Goal: Task Accomplishment & Management: Complete application form

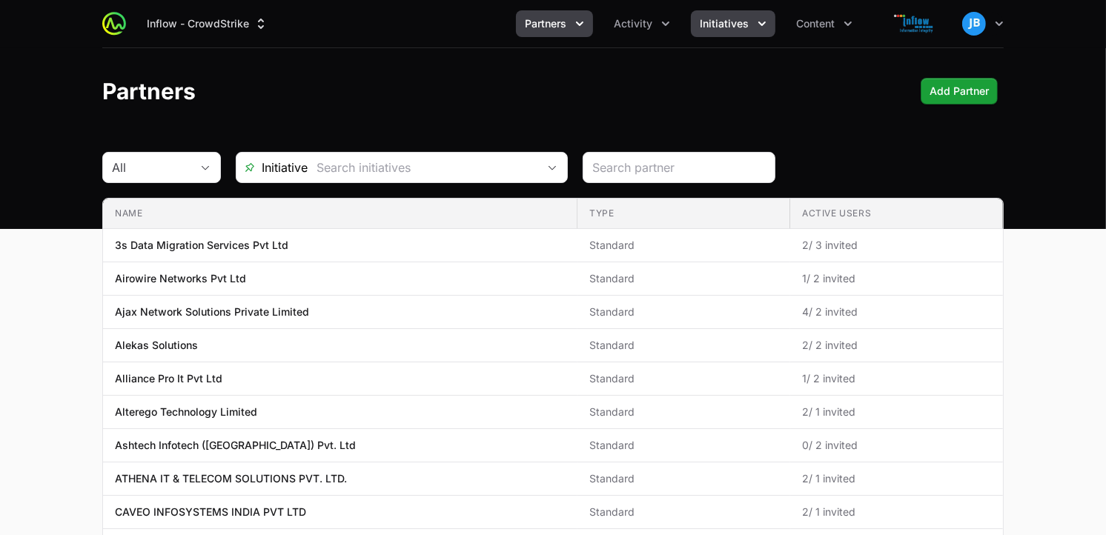
click at [734, 25] on span "Initiatives" at bounding box center [724, 23] width 49 height 15
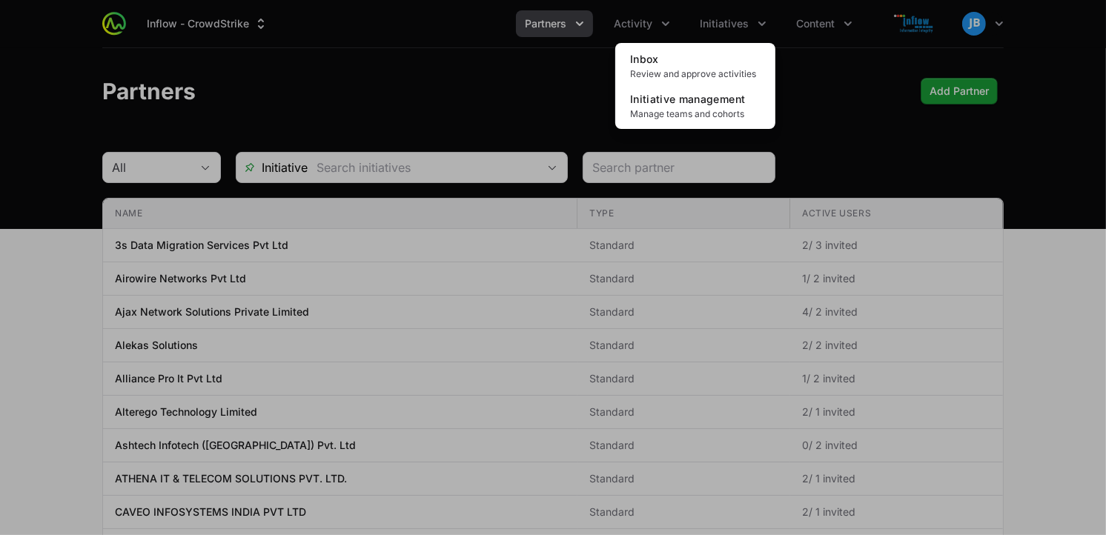
click at [608, 26] on div "Initiatives menu" at bounding box center [553, 267] width 1106 height 535
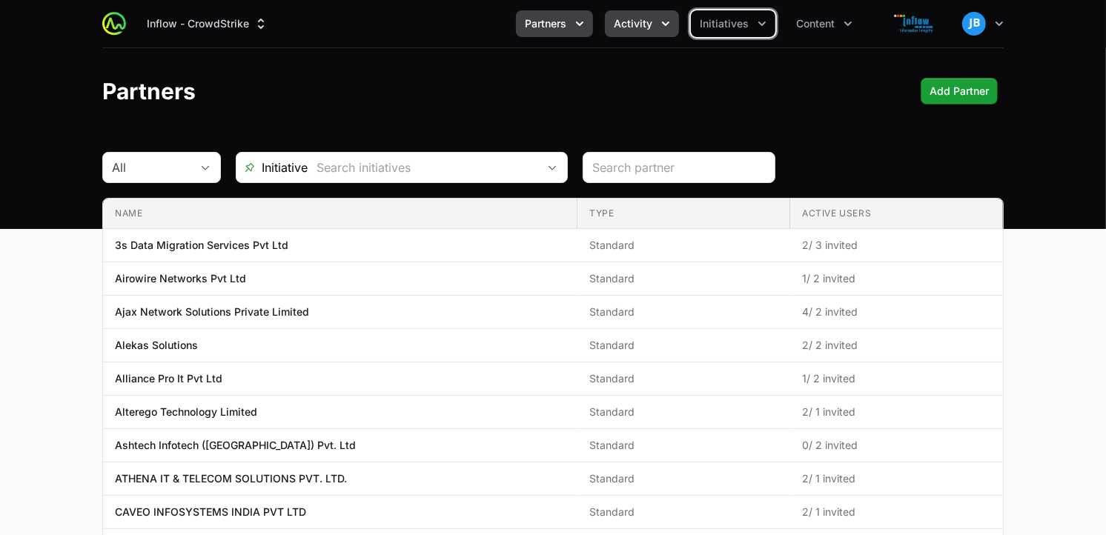
click at [626, 20] on span "Activity" at bounding box center [633, 23] width 39 height 15
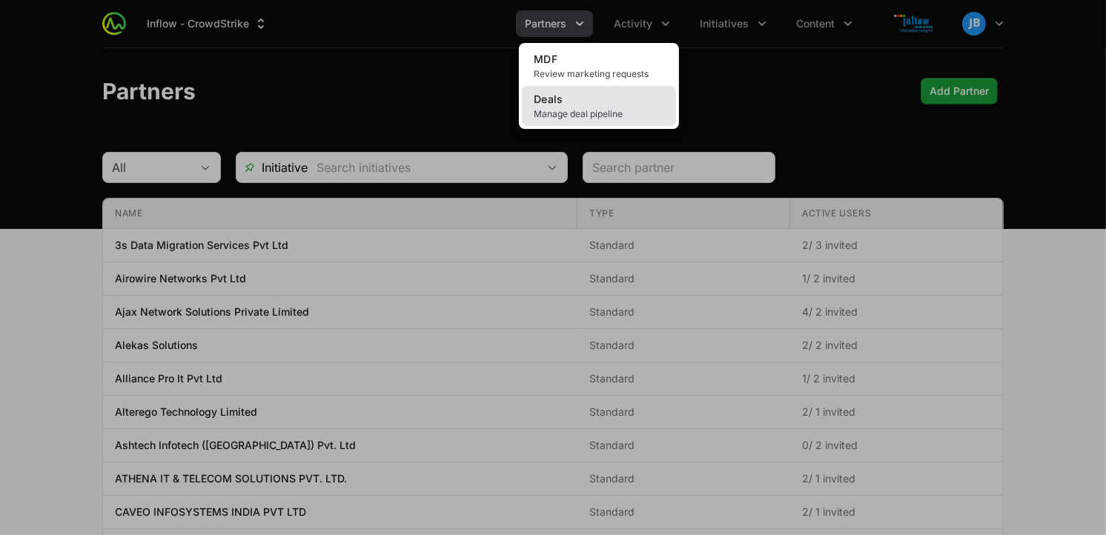
click at [604, 107] on link "Deals Manage deal pipeline" at bounding box center [599, 106] width 154 height 40
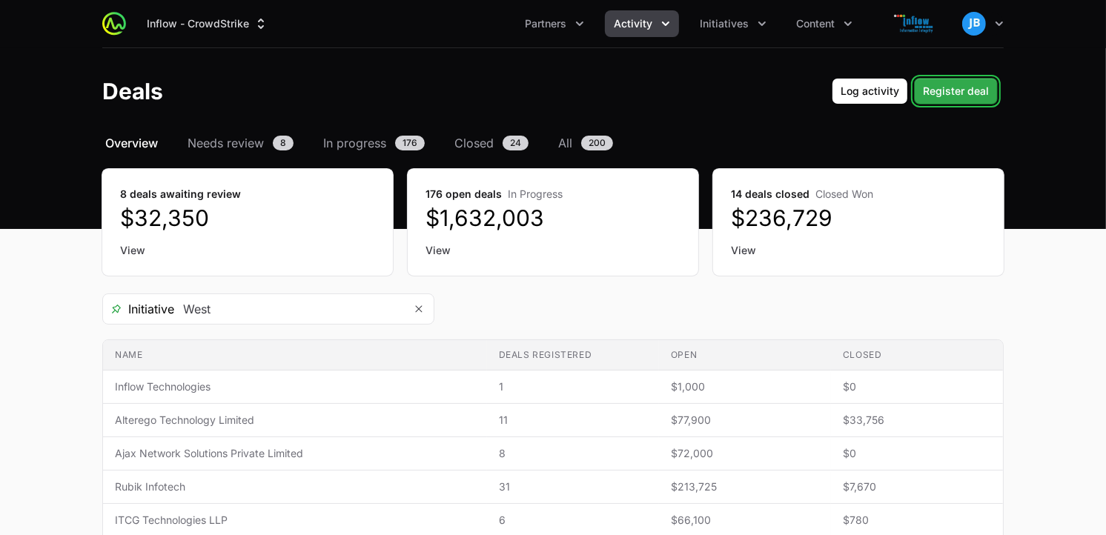
click at [920, 93] on button "Register deal Register deal" at bounding box center [956, 91] width 84 height 27
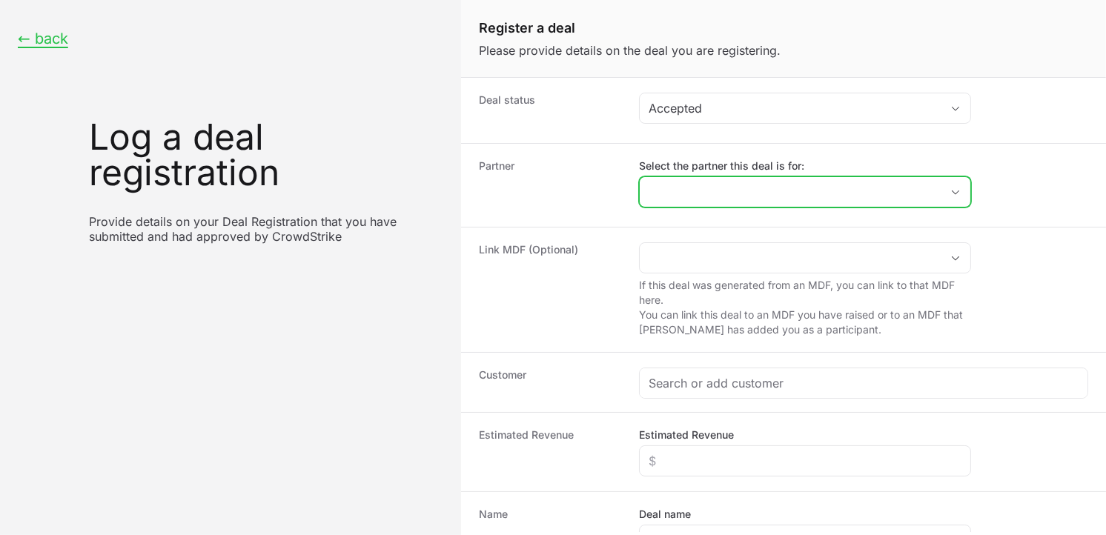
click at [678, 196] on input "Select the partner this deal is for:" at bounding box center [790, 192] width 301 height 30
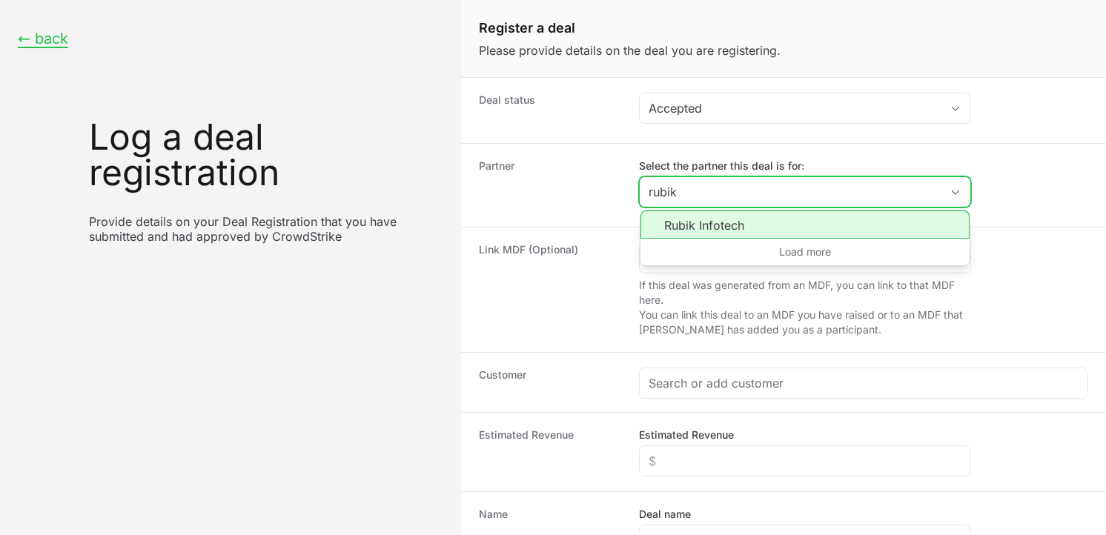
click at [697, 222] on li "Rubik Infotech" at bounding box center [804, 224] width 329 height 28
type input "Rubik Infotech"
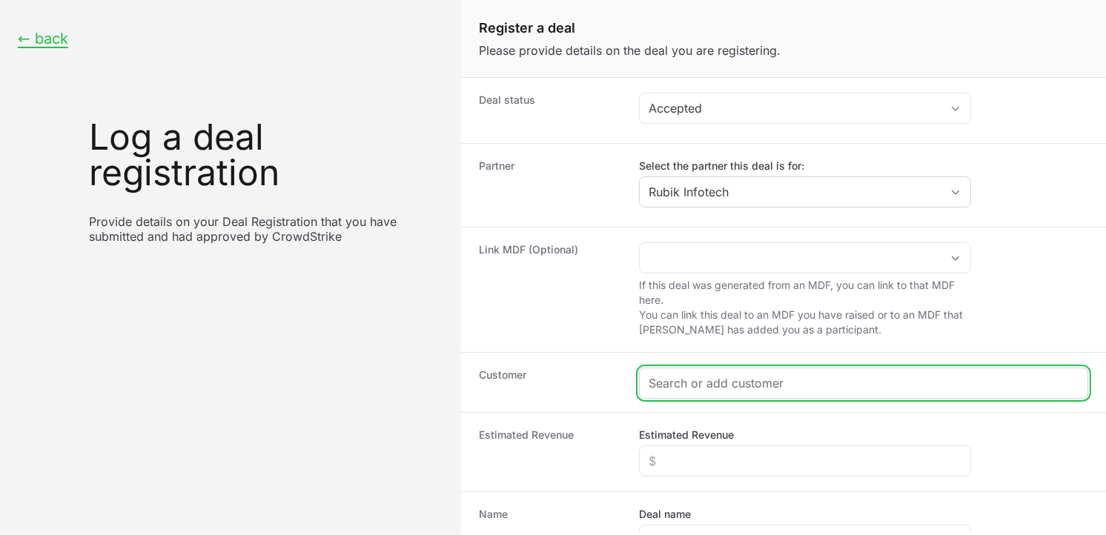
click at [665, 382] on input "Create activity form" at bounding box center [863, 383] width 430 height 18
paste input "[DOMAIN_NAME]"
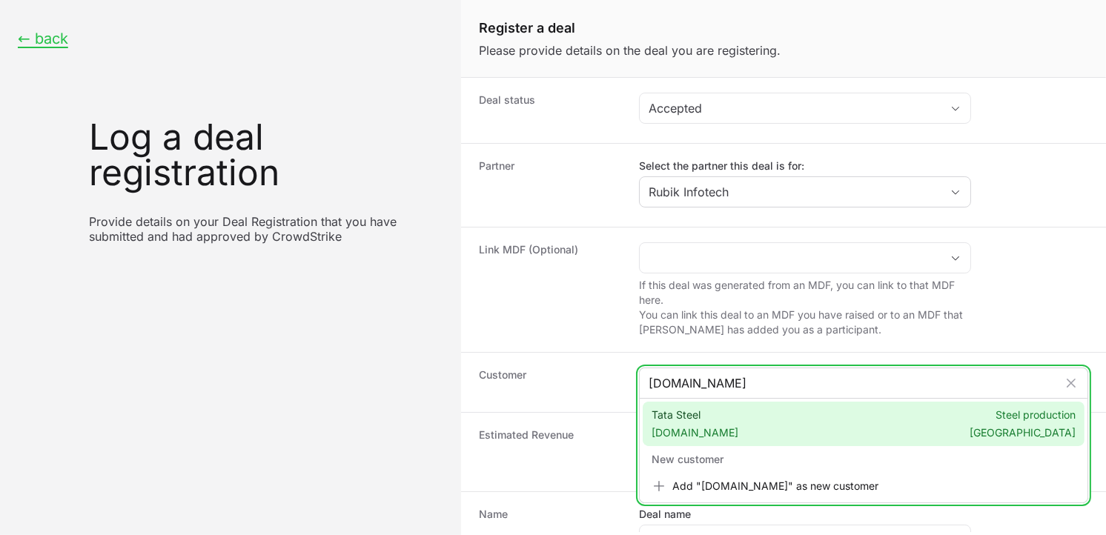
type input "[DOMAIN_NAME]"
click at [692, 434] on span "[DOMAIN_NAME]" at bounding box center [694, 432] width 87 height 15
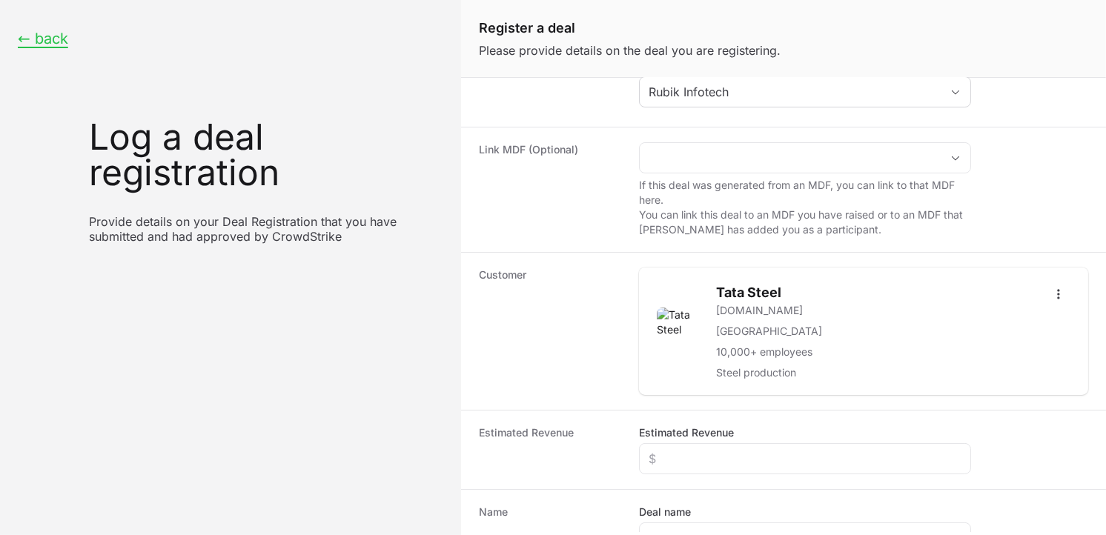
scroll to position [104, 0]
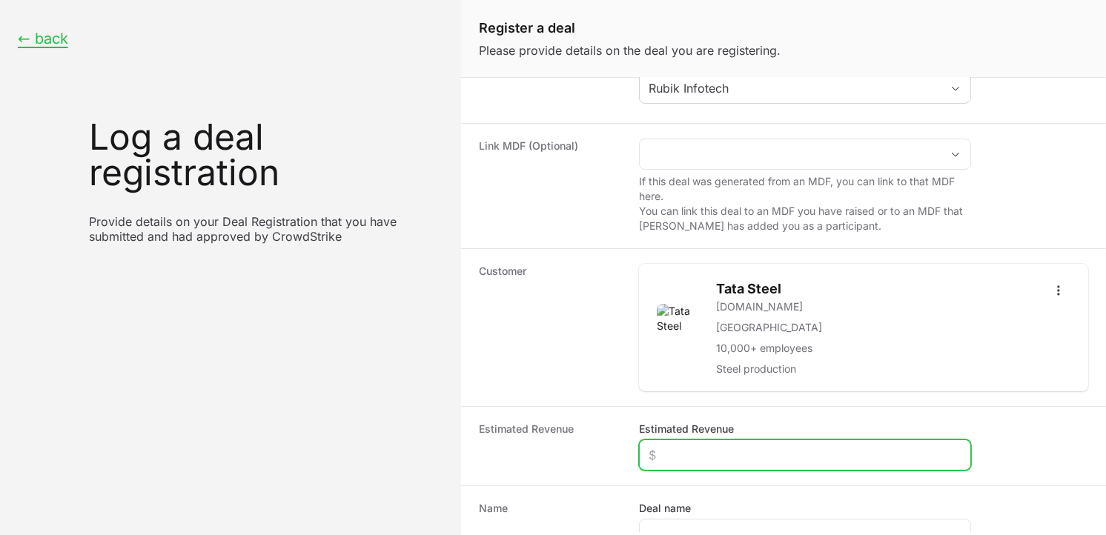
click at [757, 456] on input "Estimated Revenue" at bounding box center [804, 455] width 313 height 18
type input "$1"
type input "$15,000"
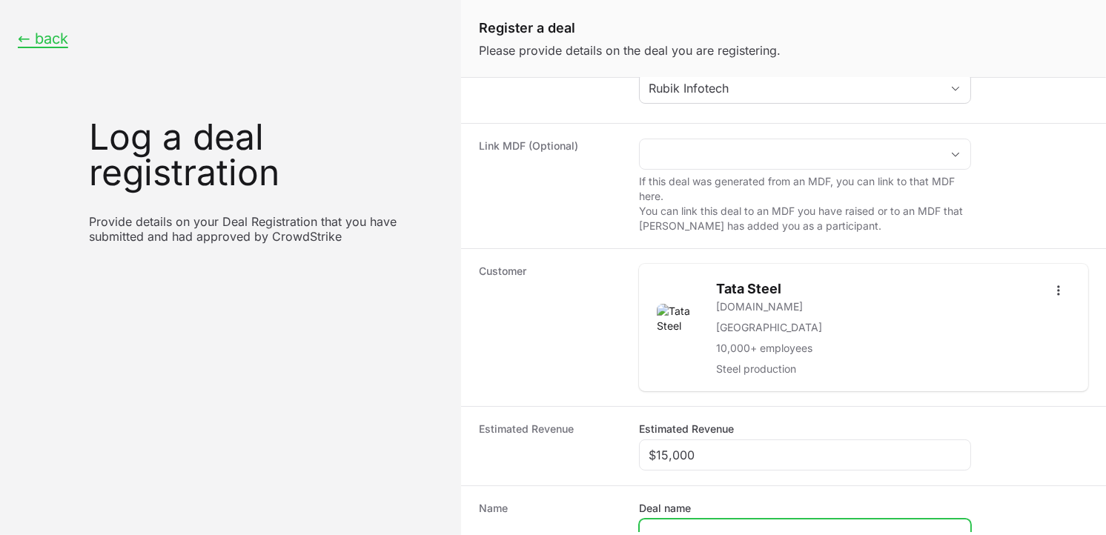
click at [741, 526] on input "Deal name" at bounding box center [804, 534] width 313 height 18
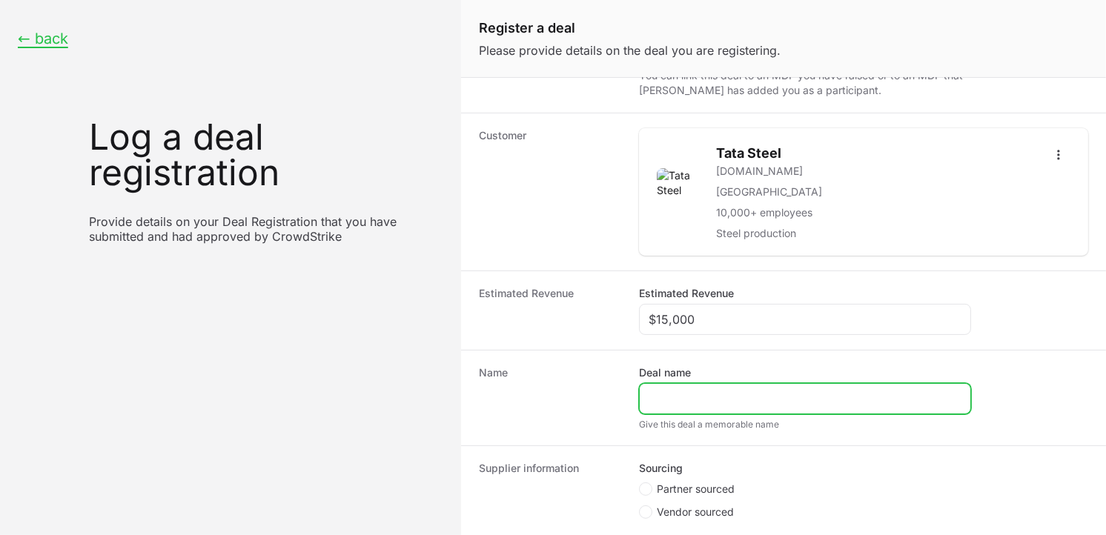
scroll to position [258, 0]
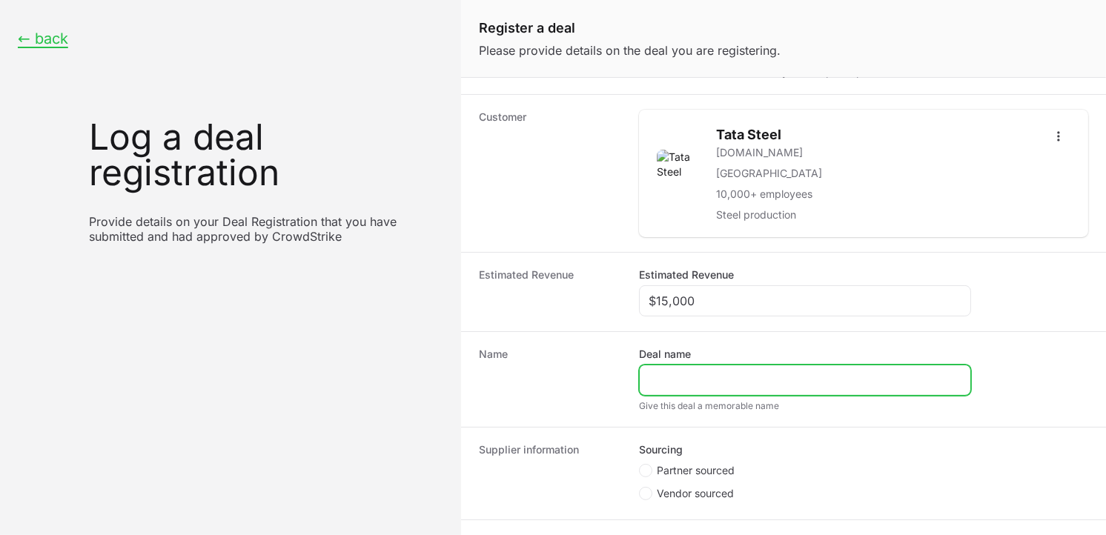
click at [686, 382] on input "Deal name" at bounding box center [804, 380] width 313 height 18
paste input "TATA STEELS LTD,"
type input "TATA STEELS LTD"
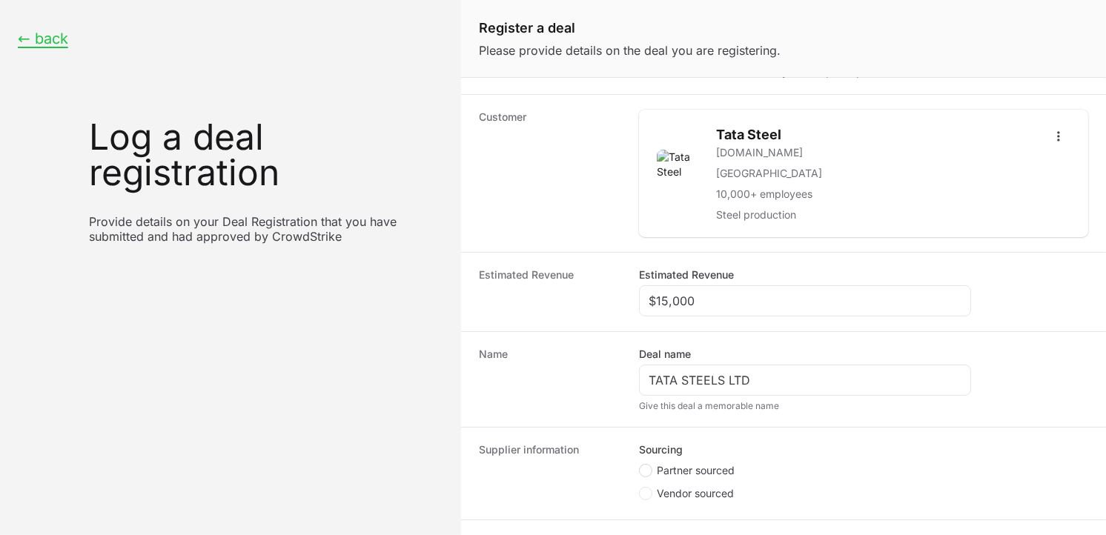
click at [648, 470] on span "Create activity form" at bounding box center [645, 470] width 13 height 13
radio input "true"
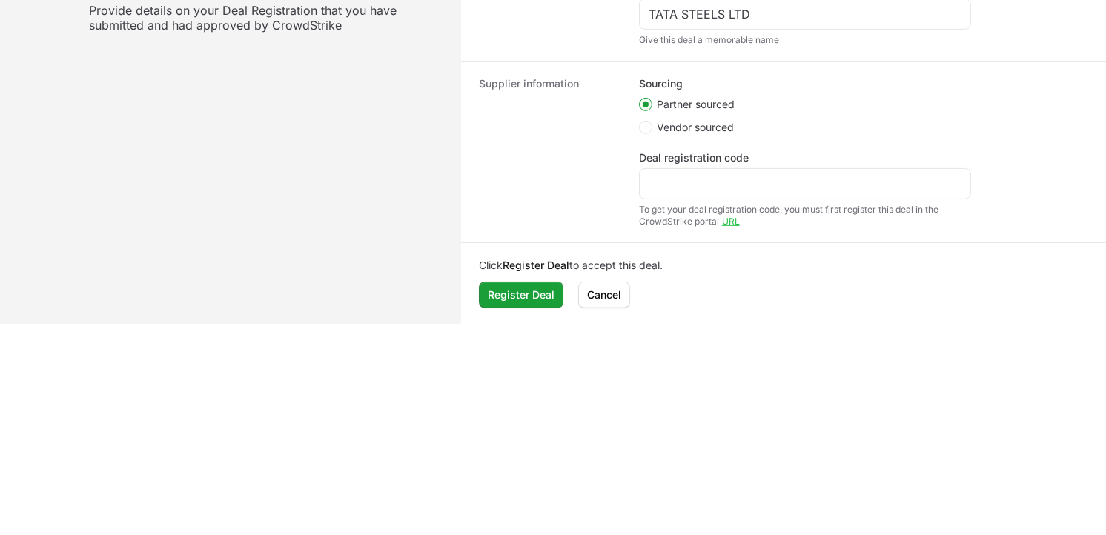
scroll to position [417, 0]
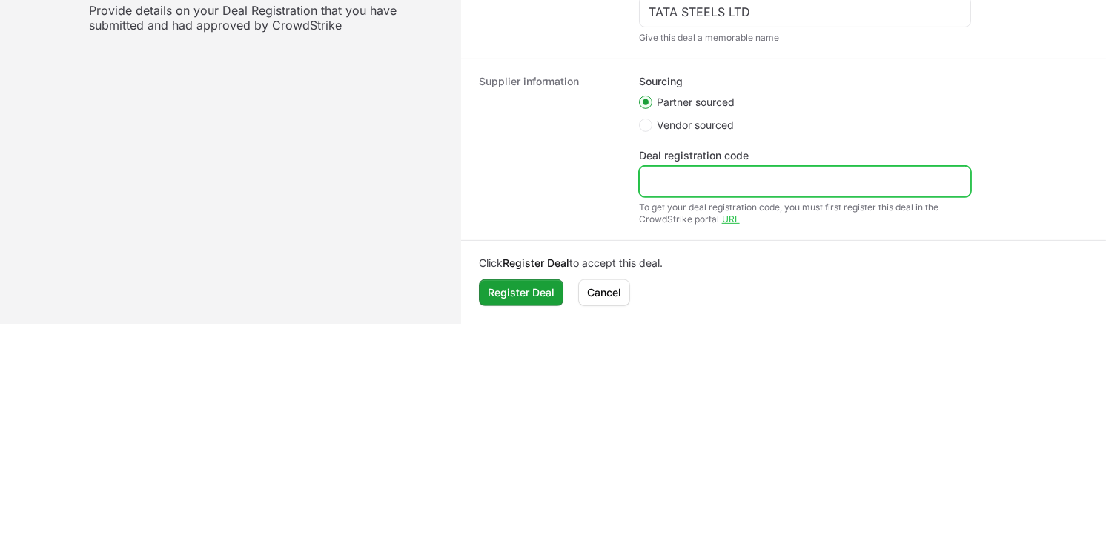
click at [695, 174] on input "Deal registration code" at bounding box center [804, 182] width 313 height 18
paste input "DR-75cf13db"
type input "DR-75cf13db"
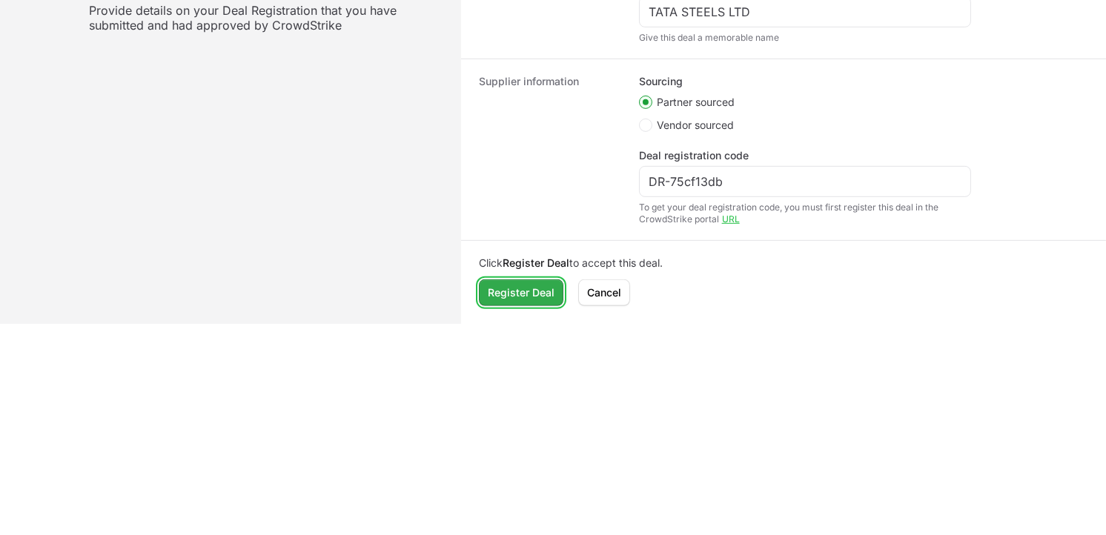
click at [550, 284] on span "Register Deal" at bounding box center [521, 293] width 67 height 18
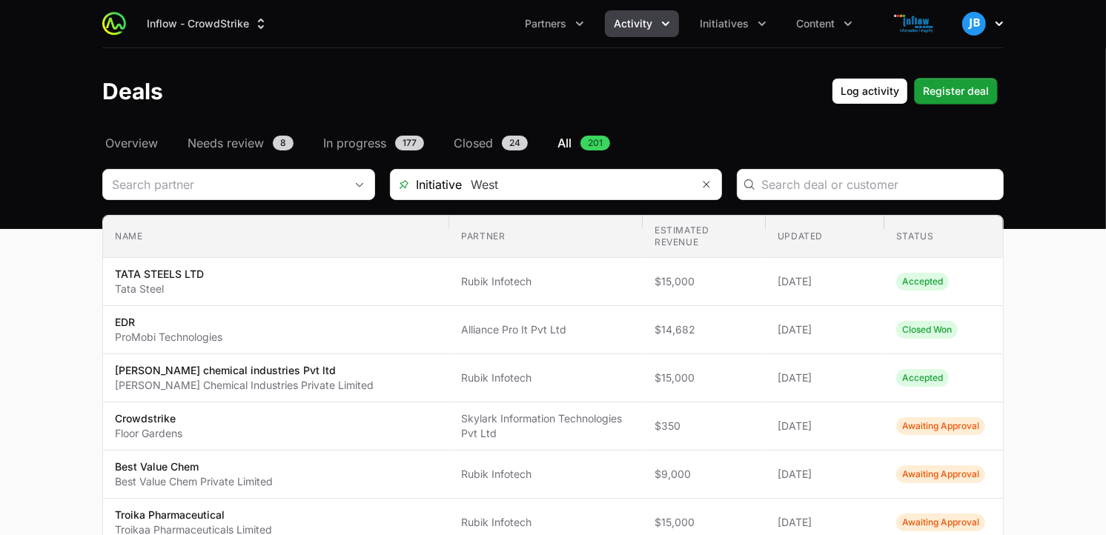
click at [988, 24] on button "Open user menu" at bounding box center [983, 24] width 42 height 24
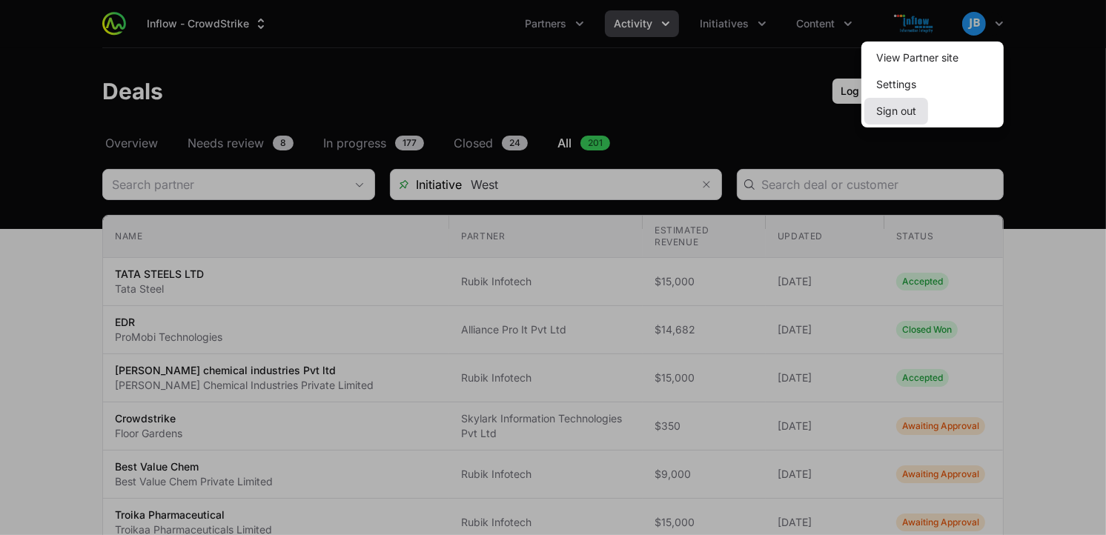
click at [893, 107] on button "Sign out" at bounding box center [896, 111] width 64 height 27
